Goal: Submit feedback/report problem: Submit feedback/report problem

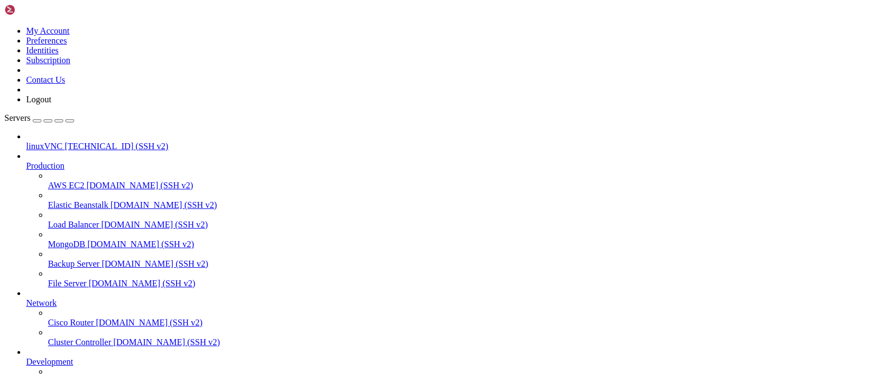
scroll to position [93, 0]
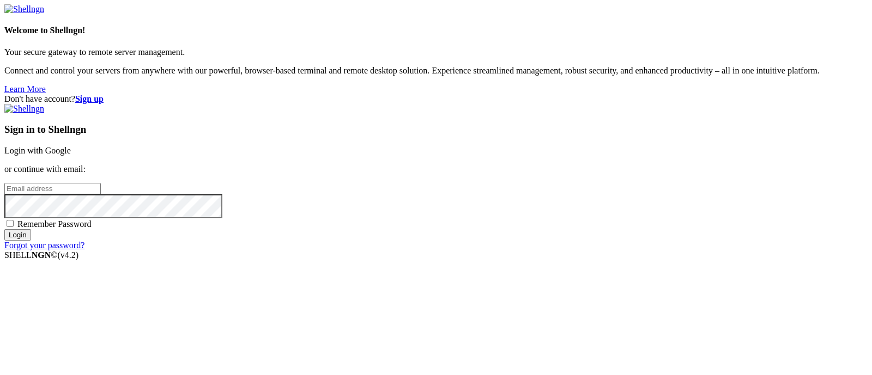
click at [71, 146] on link "Login with Google" at bounding box center [37, 150] width 66 height 9
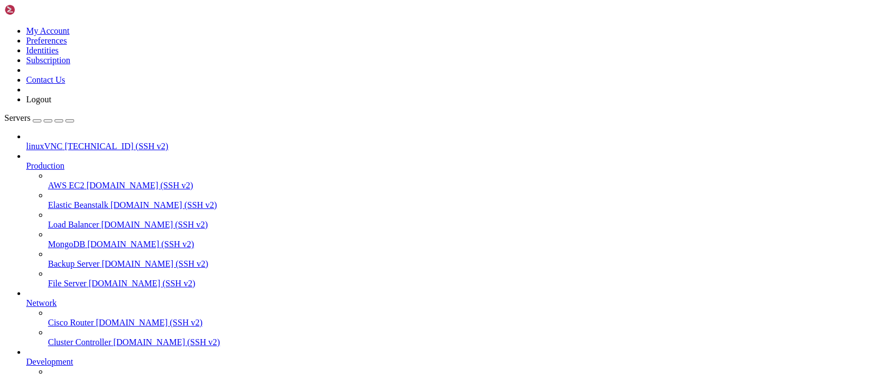
scroll to position [93, 0]
drag, startPoint x: 132, startPoint y: 223, endPoint x: 9, endPoint y: 277, distance: 134.2
click at [4, 26] on icon at bounding box center [4, 26] width 0 height 0
click at [65, 84] on link "Contact Us" at bounding box center [45, 79] width 39 height 9
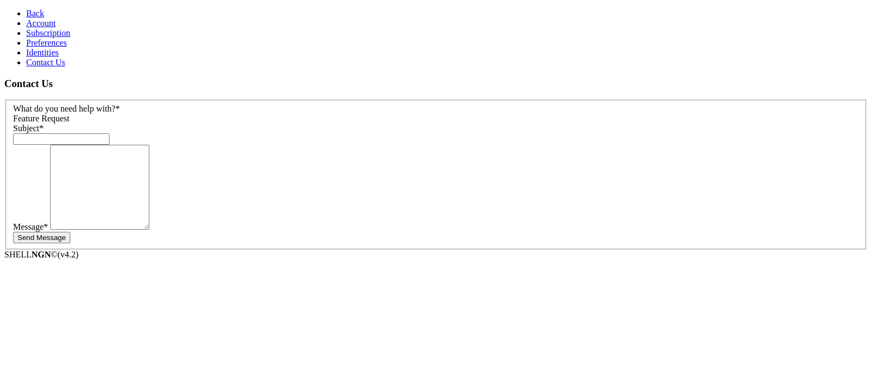
click at [70, 114] on span "Feature Request" at bounding box center [41, 118] width 57 height 9
click at [110, 133] on input "text" at bounding box center [61, 138] width 96 height 11
type input "RDP stopped working"
click at [149, 172] on textarea at bounding box center [99, 187] width 99 height 85
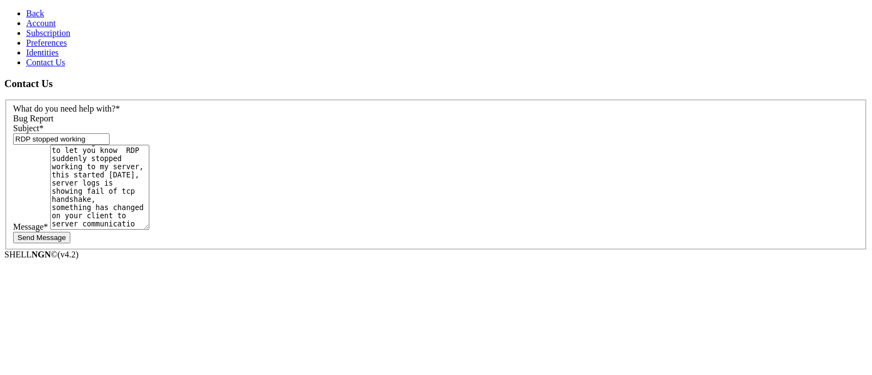
scroll to position [58, 0]
type textarea "Hello team, im writing this email to let you know RDP suddenly stopped working …"
click at [70, 232] on button "Send Message" at bounding box center [41, 237] width 57 height 11
